Goal: Browse casually

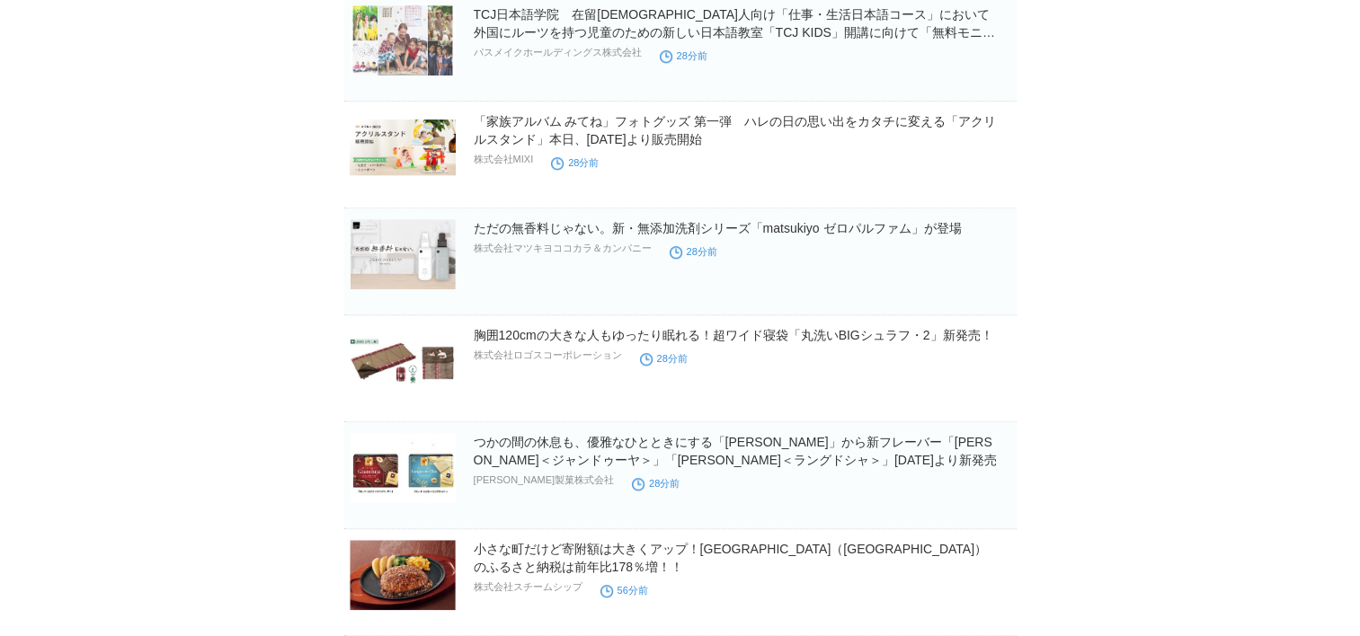
scroll to position [1587, 0]
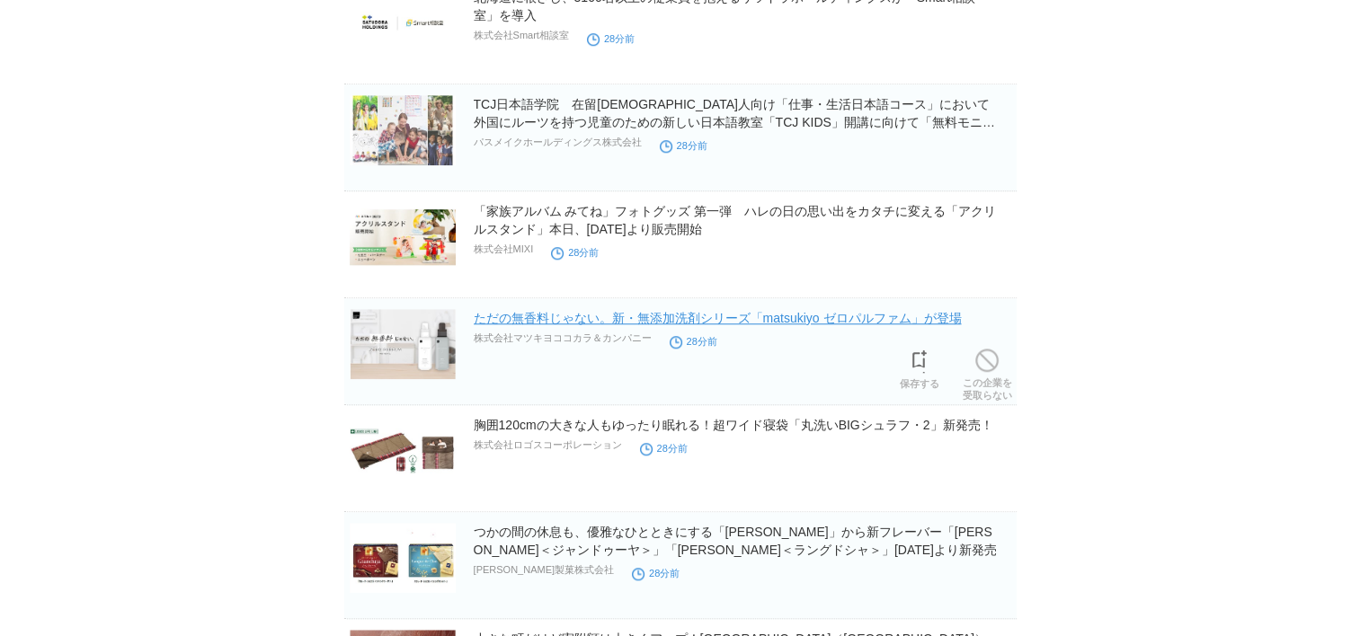
click at [661, 318] on link "ただの無香料じゃない。新・無添加洗剤シリーズ「matsukiyo ゼロパルファム」が登場" at bounding box center [718, 318] width 488 height 14
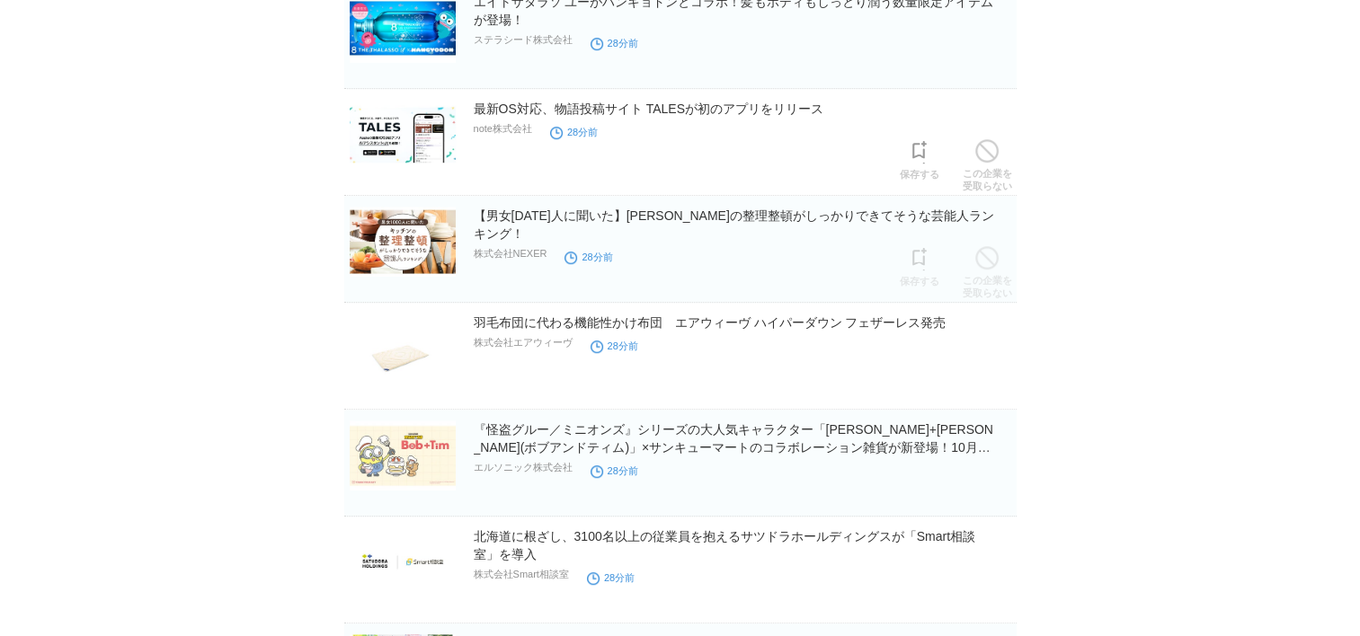
scroll to position [957, 0]
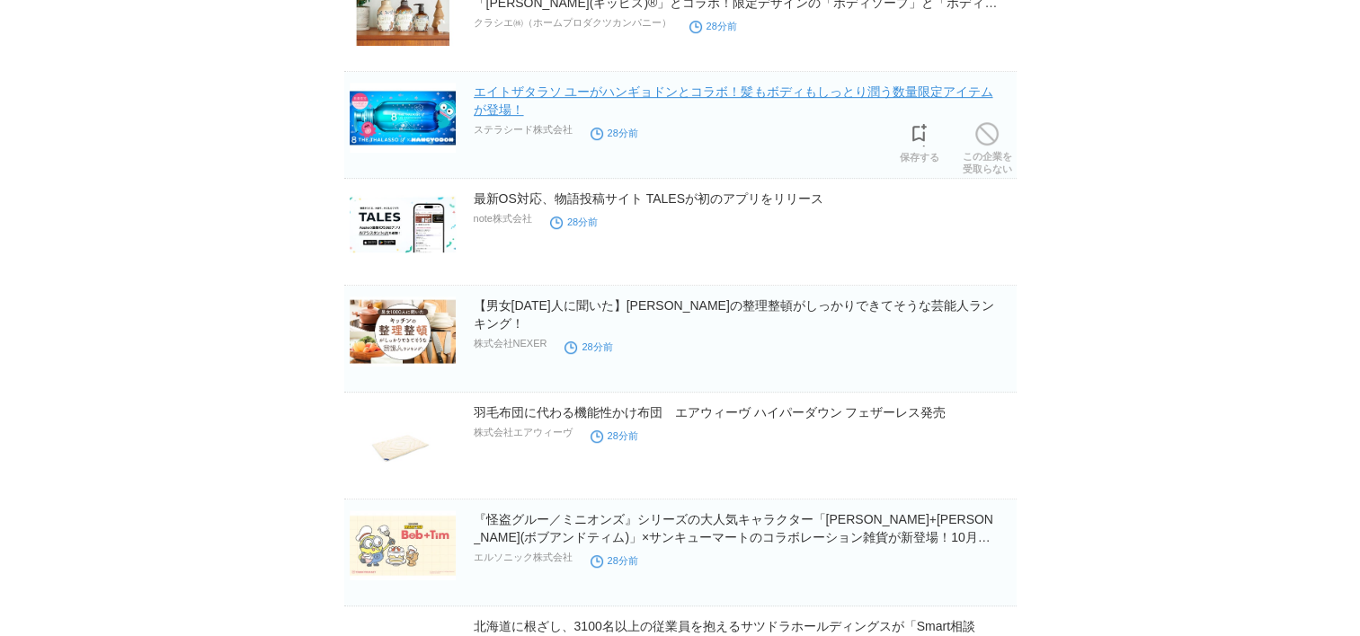
click at [536, 95] on link "エイトザタラソ ユーがハンギョドンとコラボ！髪もボディもしっとり潤う数量限定アイテムが登場！" at bounding box center [734, 101] width 520 height 32
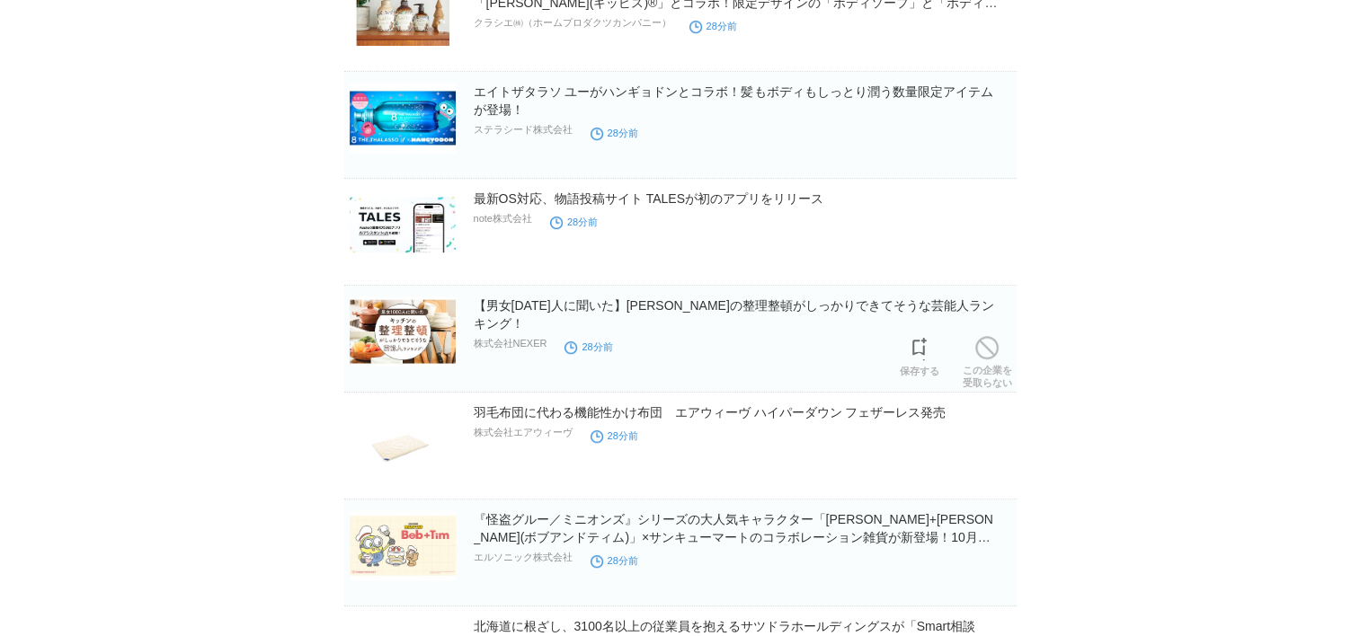
scroll to position [778, 0]
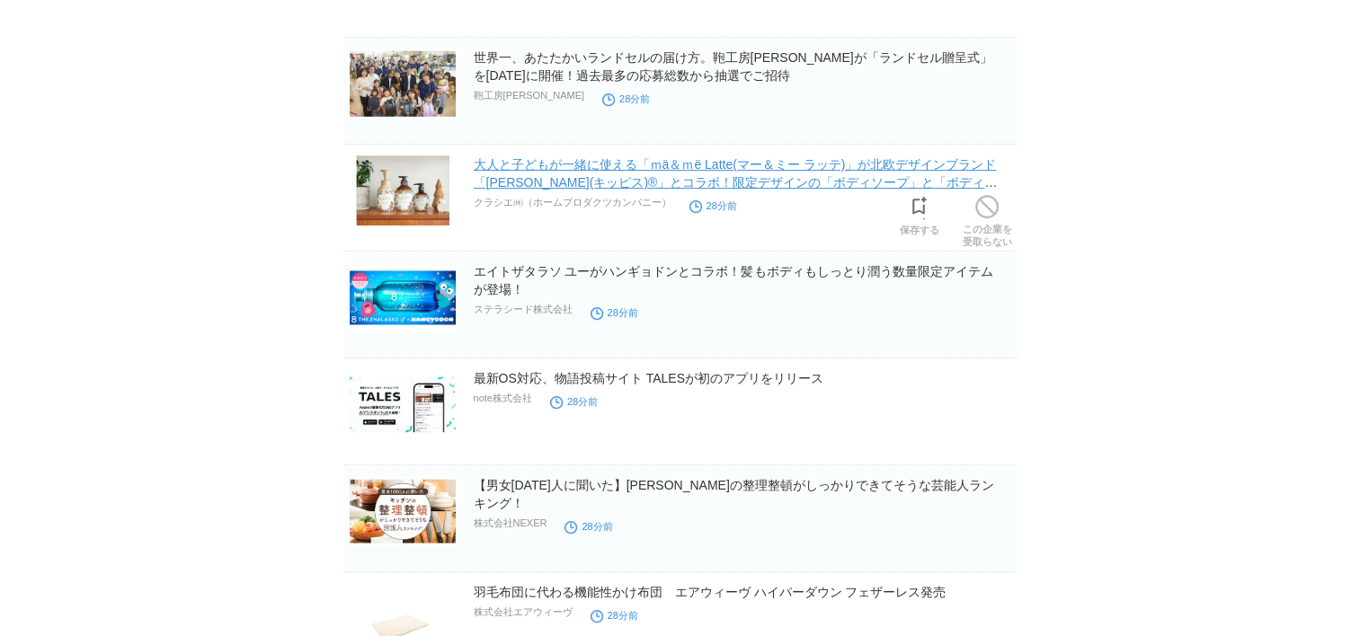
click at [682, 169] on link "大人と子どもが一緒に使える「ｍä＆ｍë Latte(マー＆ミー ラッテ)」が北欧デザインブランド「[PERSON_NAME](キッピス)®」とコラボ！限定デザ…" at bounding box center [736, 182] width 524 height 50
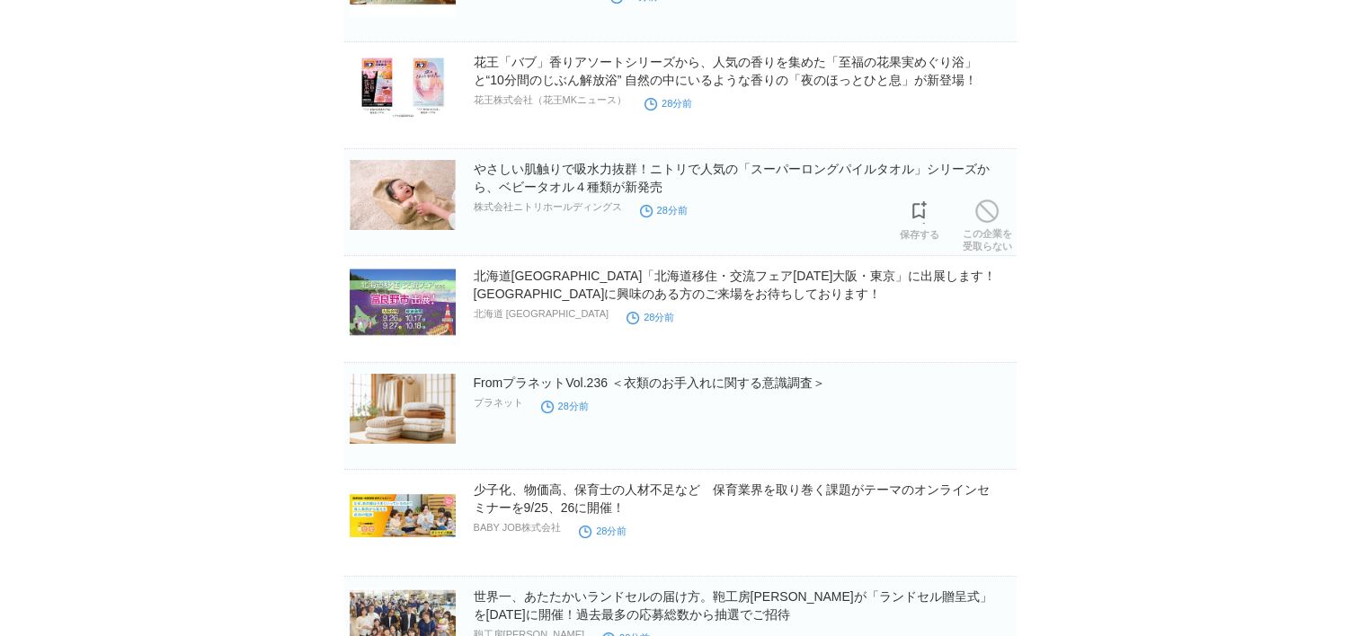
scroll to position [148, 0]
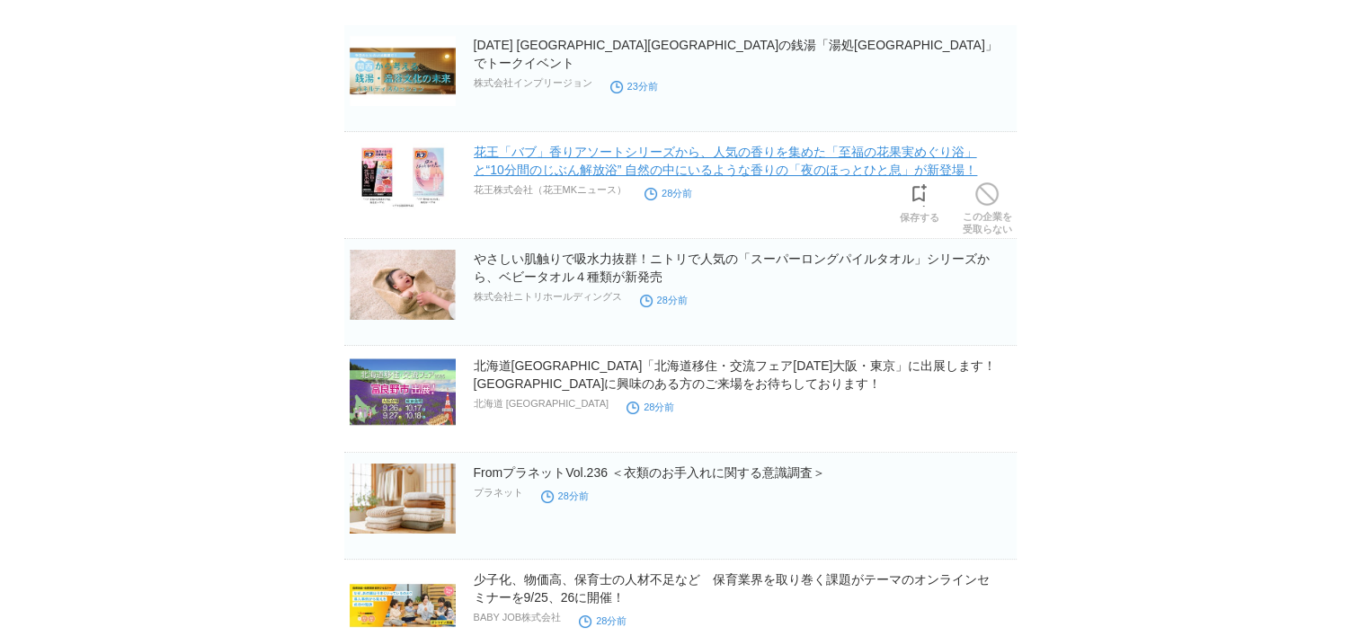
click at [615, 156] on link "花王「バブ」香りアソートシリーズから、人気の香りを集めた「至福の花果実めぐり浴」と“10分間のじぶん解放浴” 自然の中にいるような香りの「夜のほっとひと息」が…" at bounding box center [726, 161] width 504 height 32
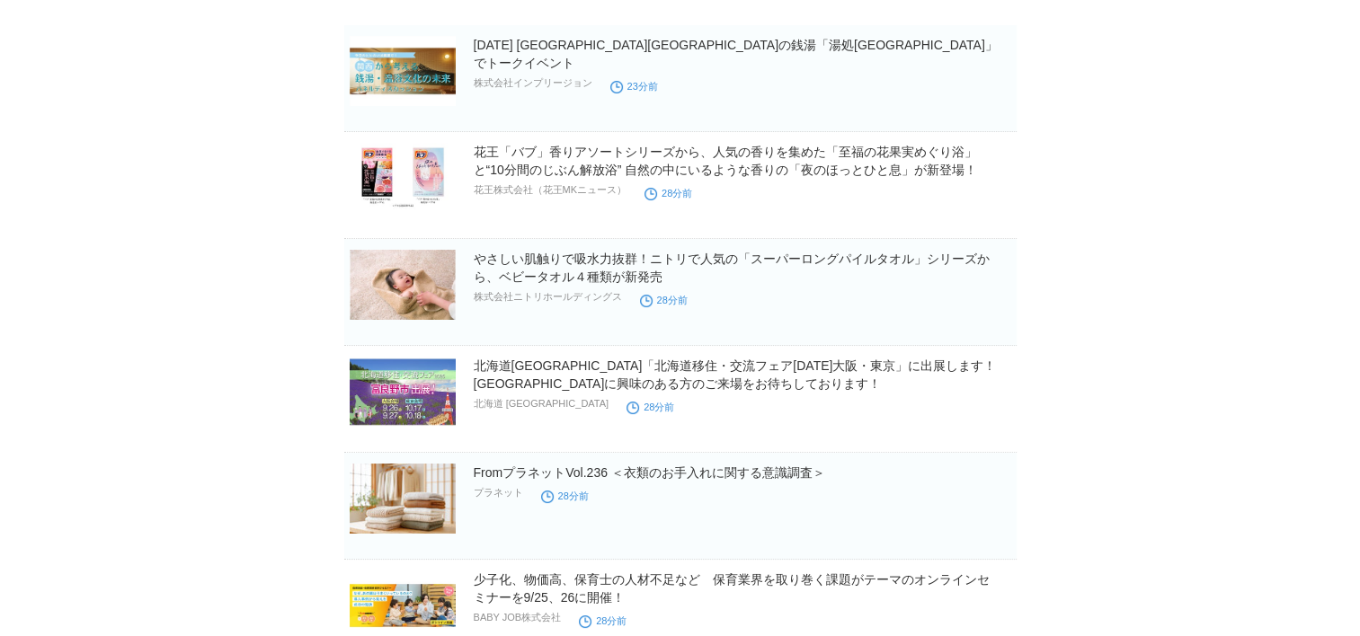
scroll to position [0, 0]
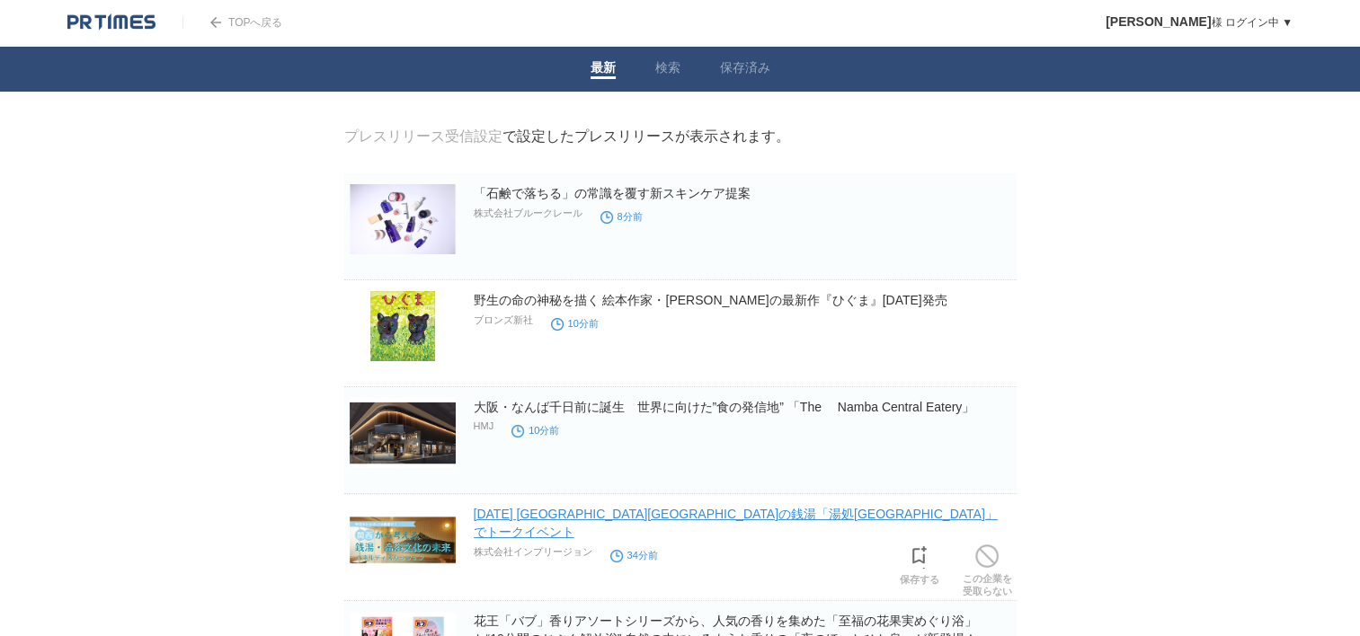
click at [508, 515] on link "[DATE] [GEOGRAPHIC_DATA][GEOGRAPHIC_DATA]の銭湯「湯処[GEOGRAPHIC_DATA]」でトークイベント" at bounding box center [736, 523] width 524 height 32
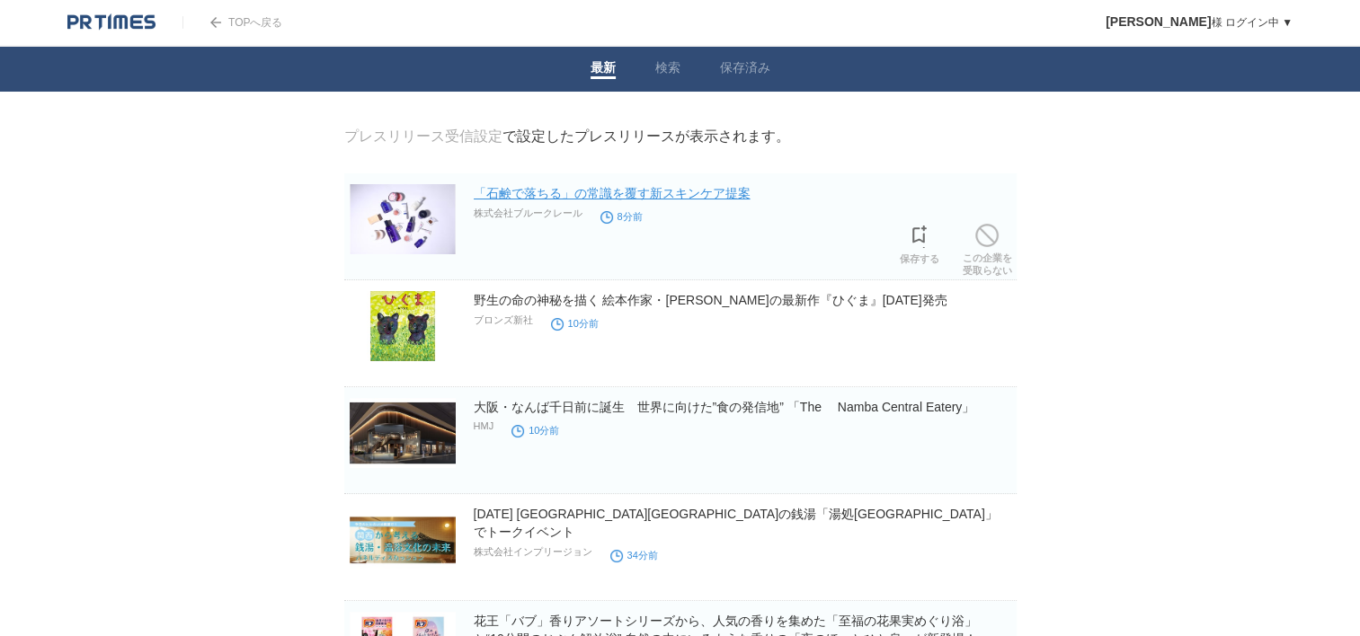
click at [559, 192] on link "「石鹸で落ちる」の常識を覆す新スキンケア提案" at bounding box center [612, 193] width 277 height 14
